Goal: Go to known website: Access a specific website the user already knows

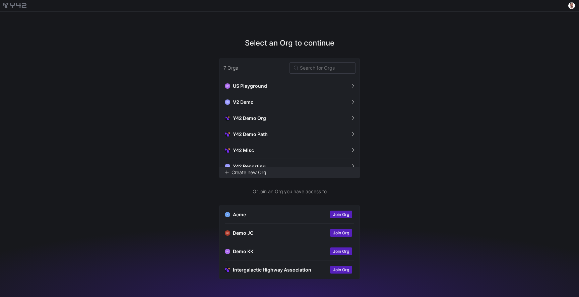
click at [148, 128] on div "Select an Org to continue 7 Orgs UP US Playground VD V2 Demo Y42 Demo Org Y42 D…" at bounding box center [289, 154] width 579 height 285
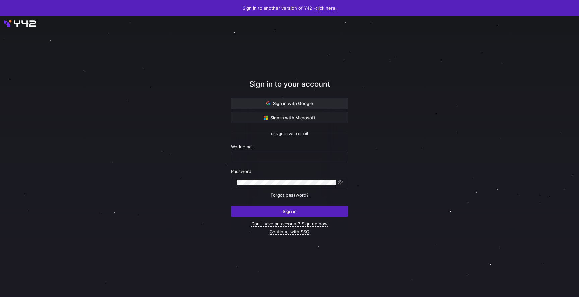
click at [281, 103] on span "Sign in with Google" at bounding box center [289, 103] width 47 height 5
